Goal: Information Seeking & Learning: Find specific page/section

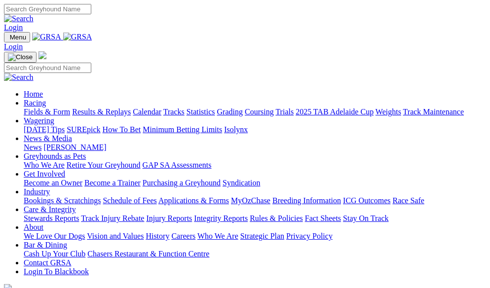
click at [36, 108] on link "Fields & Form" at bounding box center [47, 112] width 46 height 8
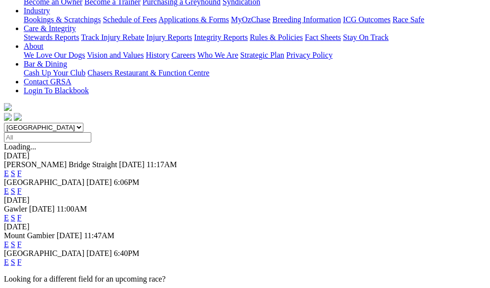
scroll to position [247, 0]
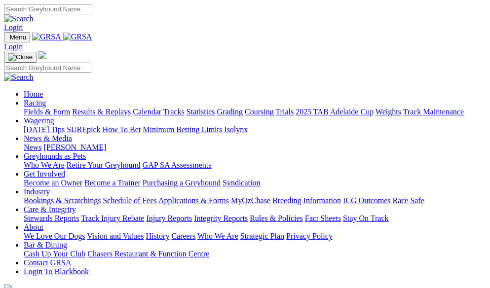
click at [48, 108] on link "Fields & Form" at bounding box center [47, 112] width 46 height 8
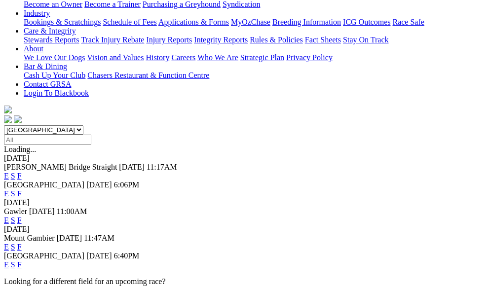
scroll to position [198, 0]
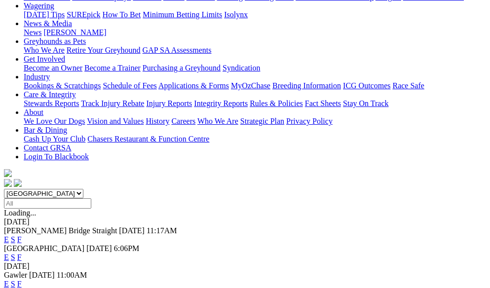
scroll to position [247, 0]
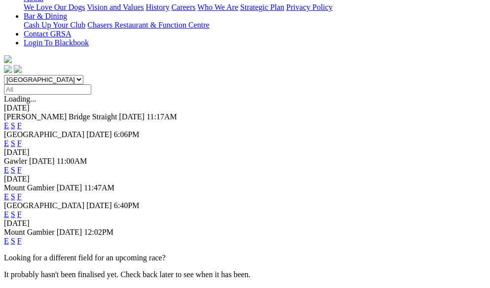
click at [22, 237] on link "F" at bounding box center [19, 241] width 4 height 8
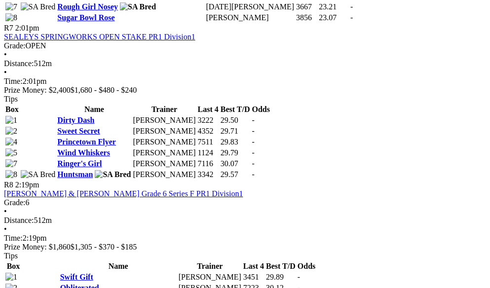
scroll to position [1531, 0]
